Goal: Transaction & Acquisition: Obtain resource

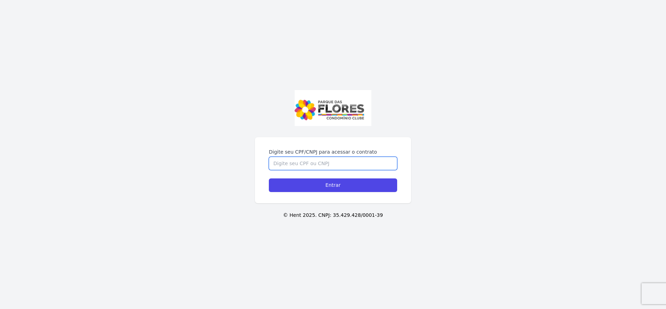
click at [324, 164] on input "Digite seu CPF/CNPJ para acessar o contrato" at bounding box center [333, 163] width 128 height 13
type input "39016114874"
click at [269, 178] on input "Entrar" at bounding box center [333, 185] width 128 height 14
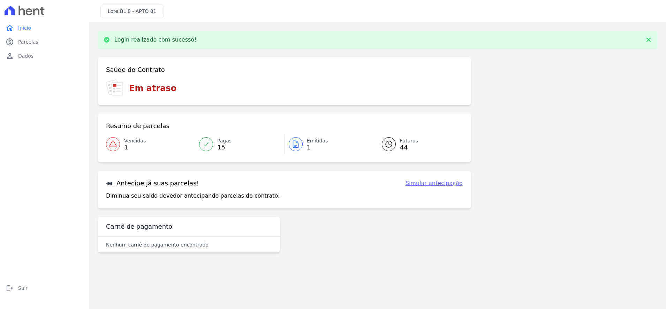
click at [113, 139] on div at bounding box center [113, 144] width 14 height 14
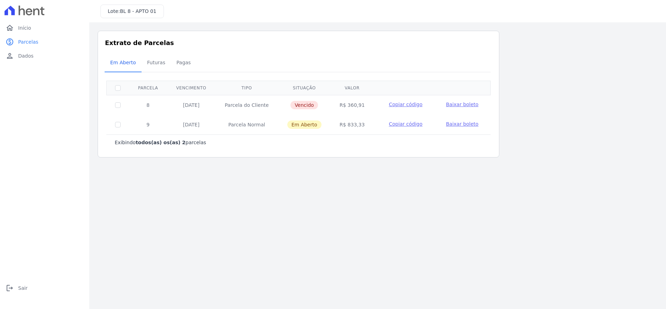
click at [451, 124] on span "Baixar boleto" at bounding box center [462, 124] width 32 height 6
click at [403, 123] on span "Copiar código" at bounding box center [405, 124] width 33 height 6
click at [469, 121] on span "Baixar boleto" at bounding box center [462, 124] width 32 height 6
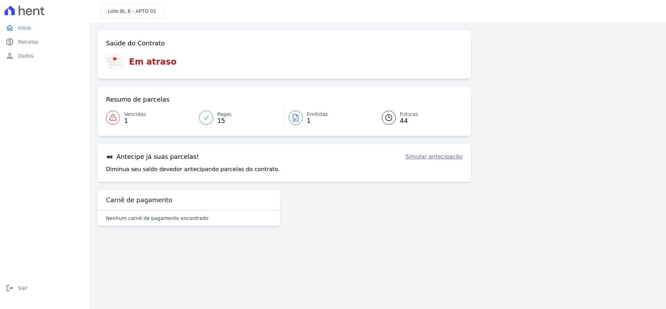
click at [120, 120] on link "Vencidas 1" at bounding box center [150, 118] width 89 height 20
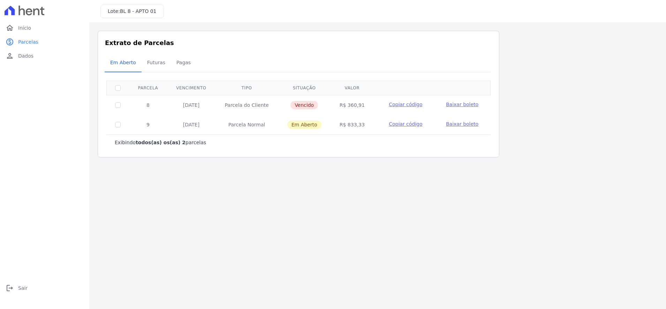
click at [409, 106] on span "Copiar código" at bounding box center [405, 104] width 33 height 6
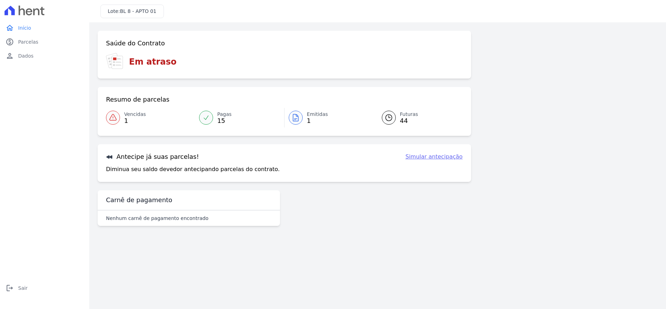
click at [419, 156] on link "Simular antecipação" at bounding box center [433, 156] width 57 height 8
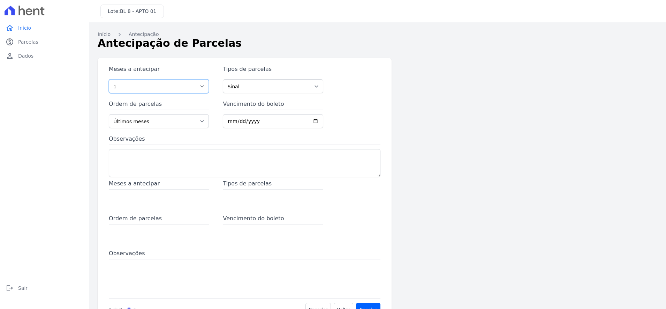
click at [191, 85] on select "1 2 3 4 5 6 7 8 9 10 11 12 13 14 15 16 17 18 19 20 21 22 23 24 25 26 27 28 29 3…" at bounding box center [159, 86] width 100 height 14
select select "31"
click at [109, 79] on select "1 2 3 4 5 6 7 8 9 10 11 12 13 14 15 16 17 18 19 20 21 22 23 24 25 26 27 28 29 3…" at bounding box center [159, 86] width 100 height 14
click at [277, 88] on select "Sinal [GEOGRAPHIC_DATA]" at bounding box center [273, 86] width 100 height 14
select select "standard"
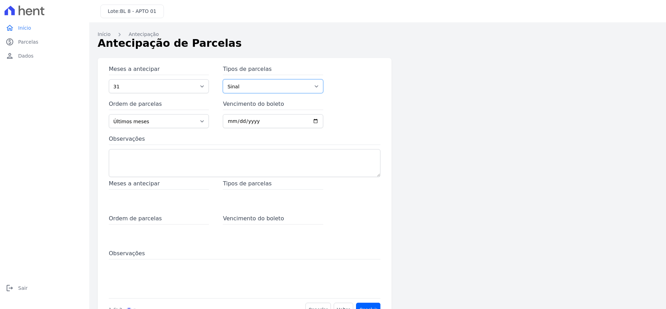
click at [223, 79] on select "Sinal [GEOGRAPHIC_DATA]" at bounding box center [273, 86] width 100 height 14
click at [171, 116] on select "Últimos meses Primeiros meses" at bounding box center [159, 121] width 100 height 14
click at [235, 120] on input "Vencimento do boleto" at bounding box center [273, 121] width 100 height 14
click at [317, 123] on input "Vencimento do boleto" at bounding box center [273, 121] width 100 height 14
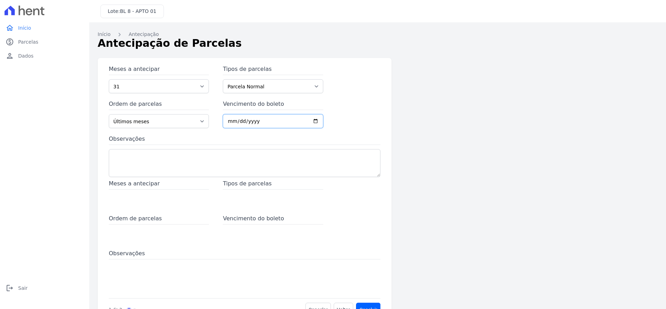
type input "[DATE]"
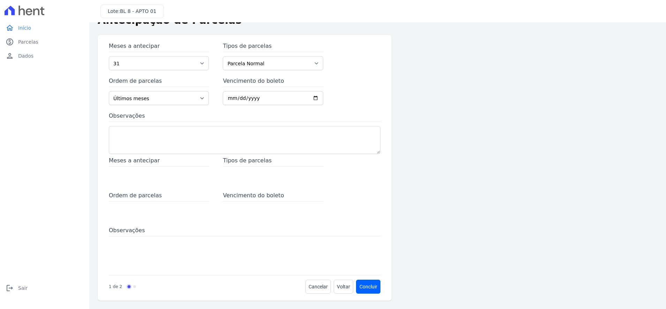
click at [299, 165] on span "Tipos de parcelas" at bounding box center [273, 161] width 100 height 10
click at [133, 285] on link "Progress" at bounding box center [134, 286] width 3 height 3
click at [158, 191] on span "Ordem de parcelas" at bounding box center [159, 196] width 100 height 10
click at [363, 284] on button "Concluir" at bounding box center [368, 286] width 24 height 14
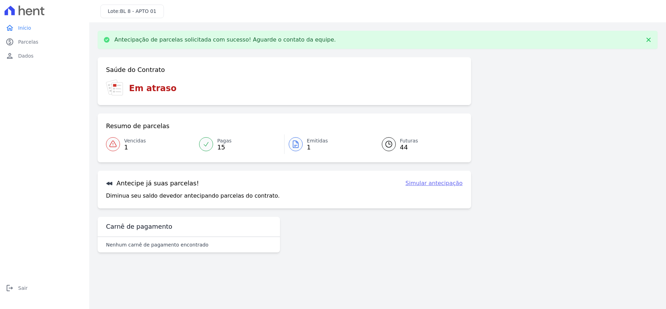
click at [128, 149] on span "1" at bounding box center [135, 147] width 22 height 6
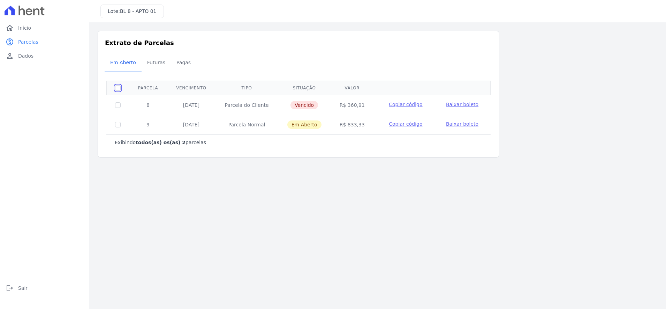
click at [119, 87] on input "checkbox" at bounding box center [118, 88] width 6 height 6
checkbox input "true"
click at [448, 107] on span "Baixar boleto" at bounding box center [462, 104] width 32 height 6
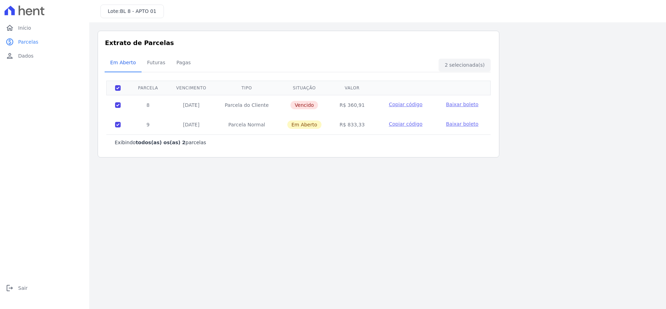
click at [461, 65] on div "Em Aberto Futuras [GEOGRAPHIC_DATA]" at bounding box center [299, 62] width 388 height 17
click at [20, 25] on span "Início" at bounding box center [24, 27] width 13 height 7
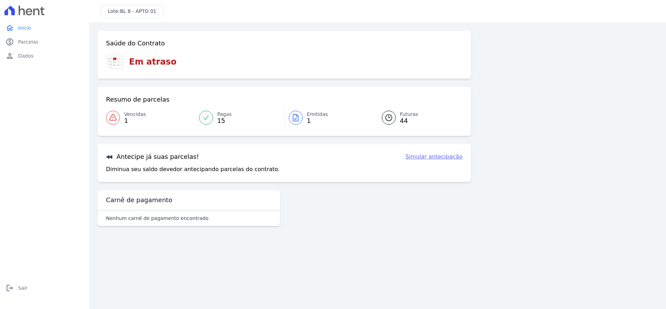
click at [305, 116] on link "Emitidas 1" at bounding box center [328, 118] width 89 height 20
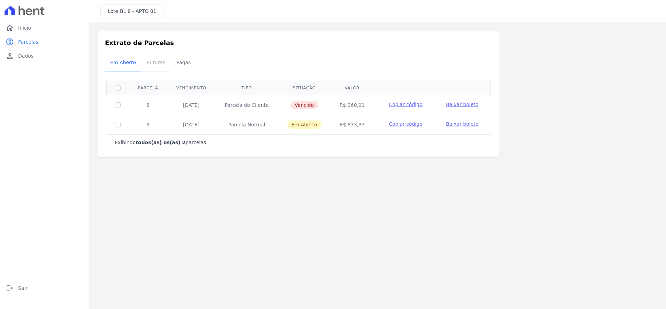
click at [155, 60] on span "Futuras" at bounding box center [156, 62] width 26 height 14
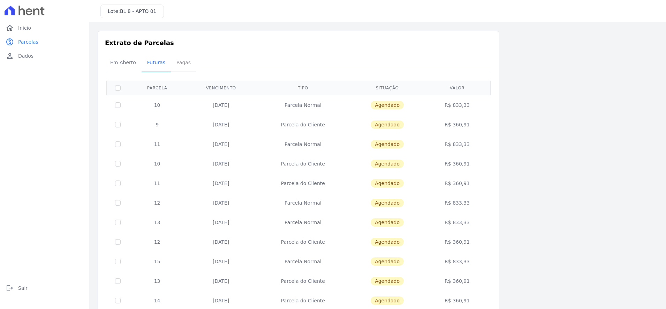
click at [179, 62] on span "Pagas" at bounding box center [183, 62] width 23 height 14
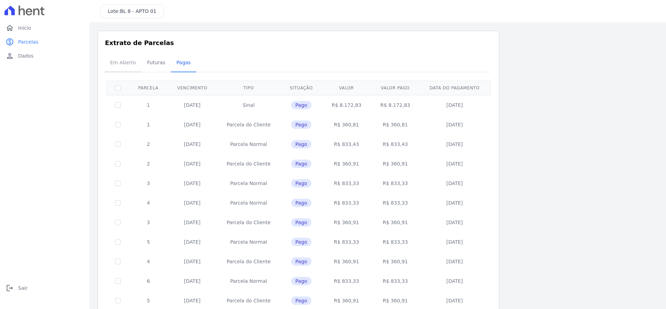
click at [128, 62] on span "Em Aberto" at bounding box center [123, 62] width 34 height 14
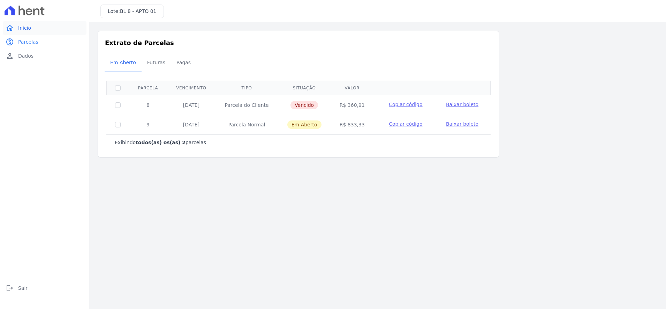
click at [48, 24] on link "home Início" at bounding box center [45, 28] width 84 height 14
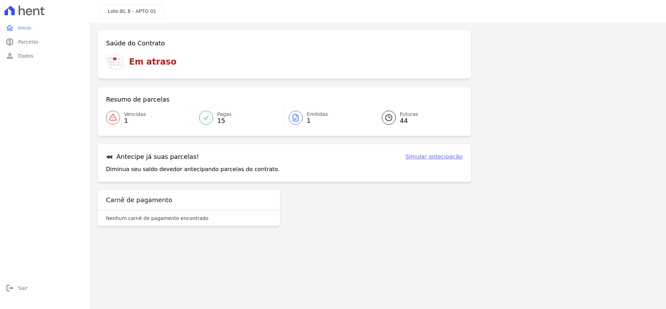
click at [144, 63] on h3 "Em atraso" at bounding box center [152, 61] width 47 height 13
click at [138, 204] on h3 "Carnê de pagamento" at bounding box center [139, 200] width 66 height 8
click at [30, 61] on link "person Dados" at bounding box center [45, 56] width 84 height 14
